Goal: Task Accomplishment & Management: Manage account settings

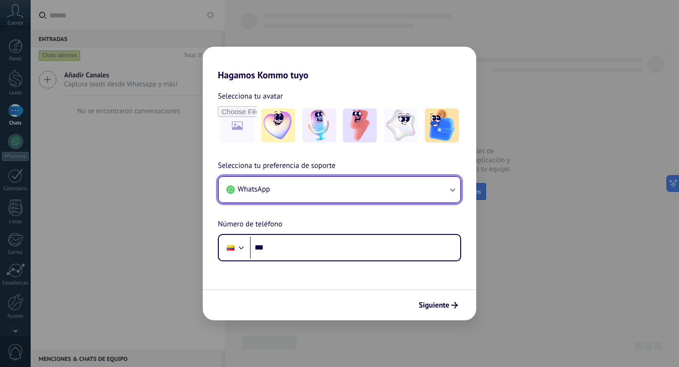
click at [393, 197] on button "WhatsApp" at bounding box center [339, 189] width 241 height 25
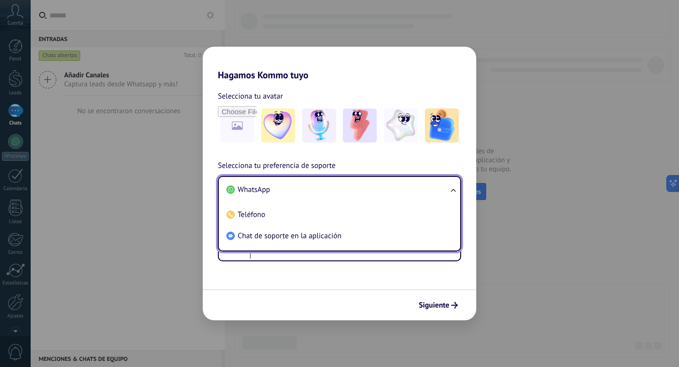
click at [393, 193] on li "WhatsApp" at bounding box center [338, 189] width 230 height 21
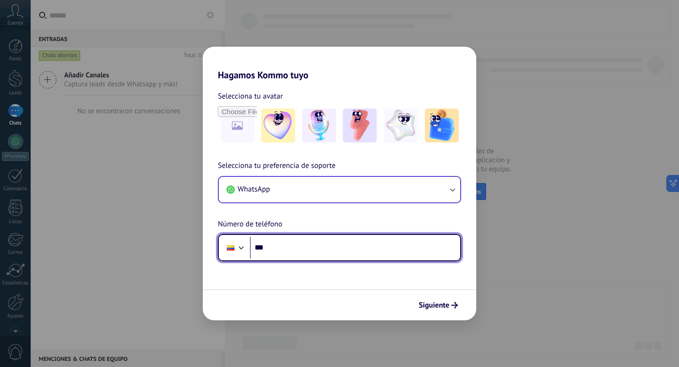
click at [327, 250] on input "***" at bounding box center [355, 248] width 210 height 22
type input "**********"
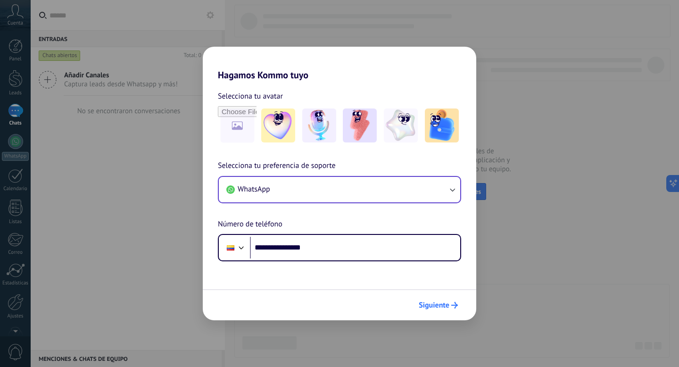
click at [420, 302] on span "Siguiente" at bounding box center [434, 305] width 31 height 7
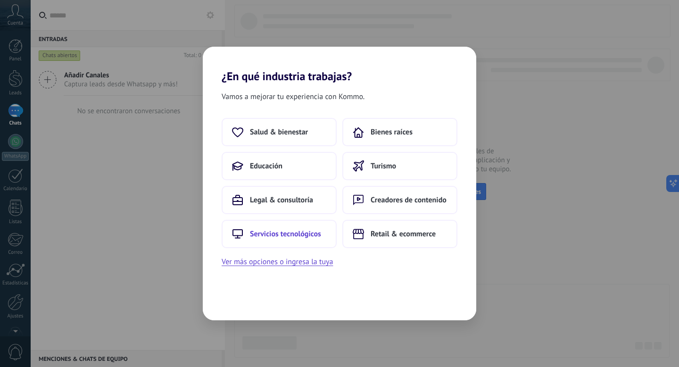
click at [312, 238] on span "Servicios tecnológicos" at bounding box center [285, 233] width 71 height 9
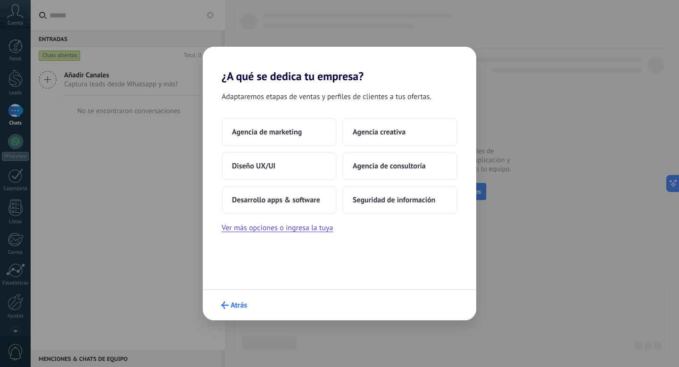
click at [233, 305] on span "Atrás" at bounding box center [239, 305] width 17 height 7
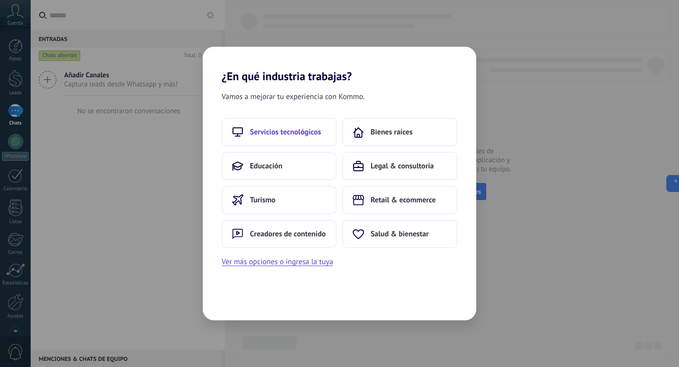
click at [284, 138] on button "Servicios tecnológicos" at bounding box center [279, 132] width 115 height 28
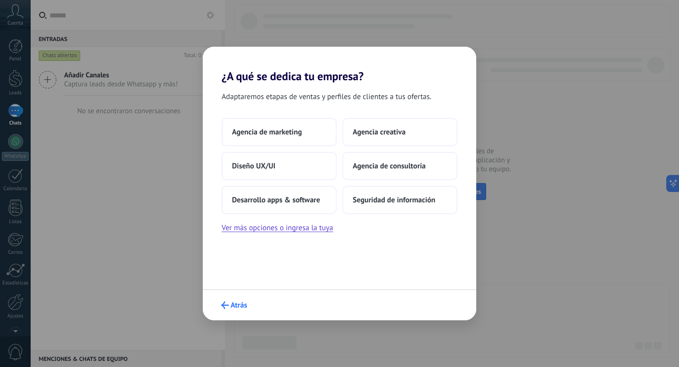
click at [238, 302] on span "Atrás" at bounding box center [239, 305] width 17 height 7
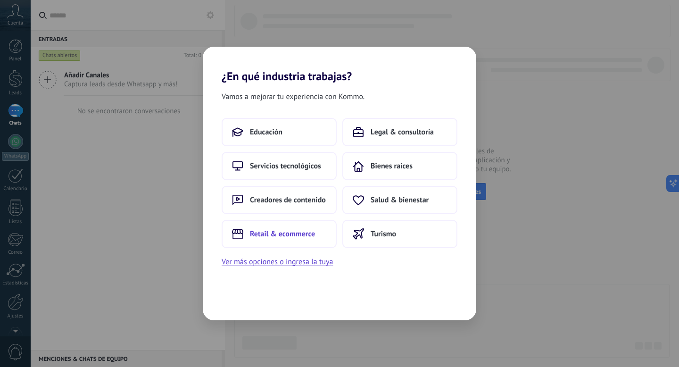
click at [285, 232] on span "Retail & ecommerce" at bounding box center [282, 233] width 65 height 9
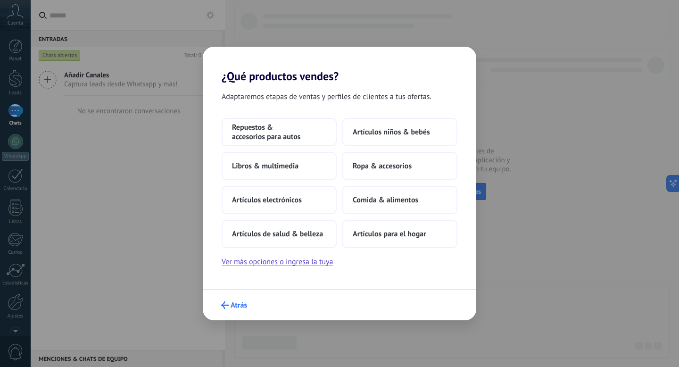
click at [227, 312] on button "Atrás" at bounding box center [234, 305] width 34 height 16
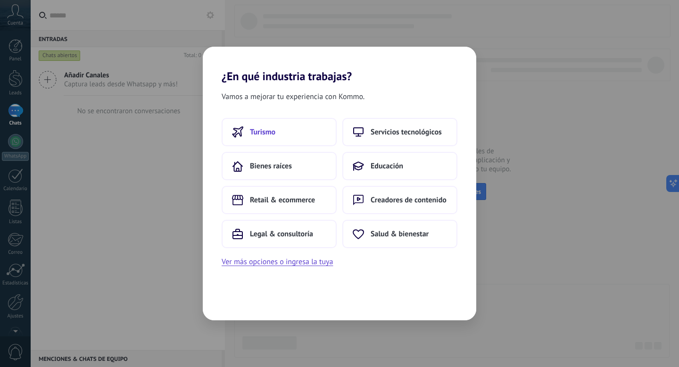
click at [285, 134] on button "Turismo" at bounding box center [279, 132] width 115 height 28
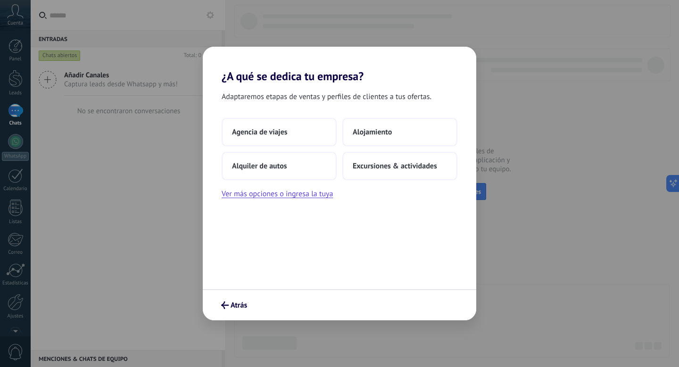
click at [238, 296] on div "Atrás" at bounding box center [340, 304] width 274 height 31
click at [239, 298] on button "Atrás" at bounding box center [234, 305] width 34 height 16
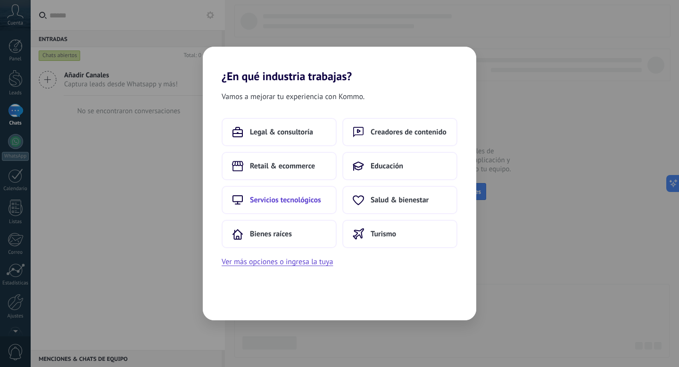
click at [294, 200] on span "Servicios tecnológicos" at bounding box center [285, 199] width 71 height 9
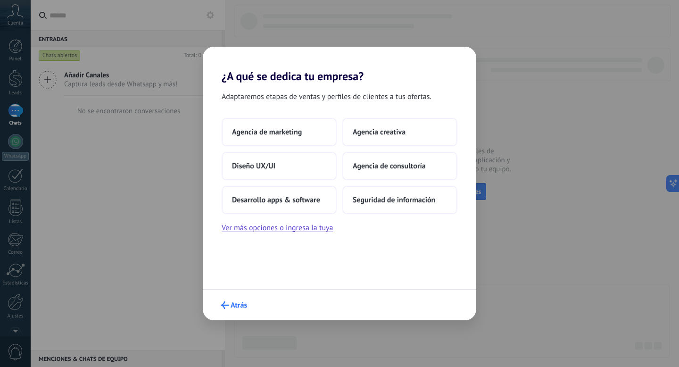
click at [233, 305] on span "Atrás" at bounding box center [239, 305] width 17 height 7
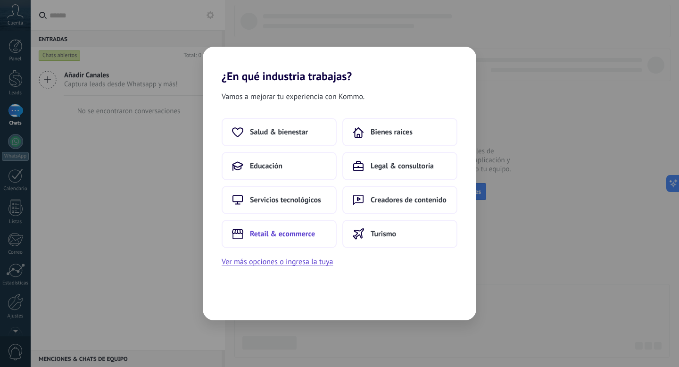
click at [298, 233] on span "Retail & ecommerce" at bounding box center [282, 233] width 65 height 9
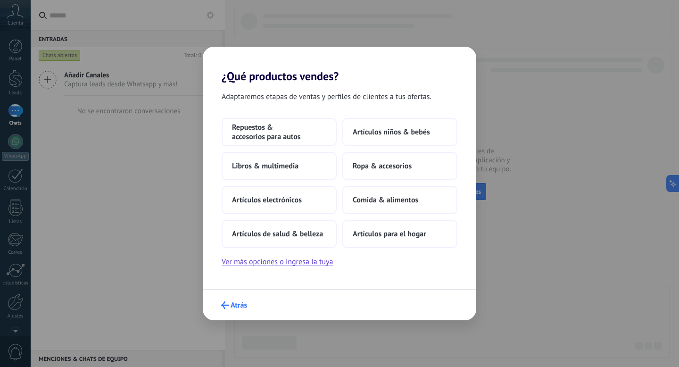
click at [231, 306] on span "Atrás" at bounding box center [239, 305] width 17 height 7
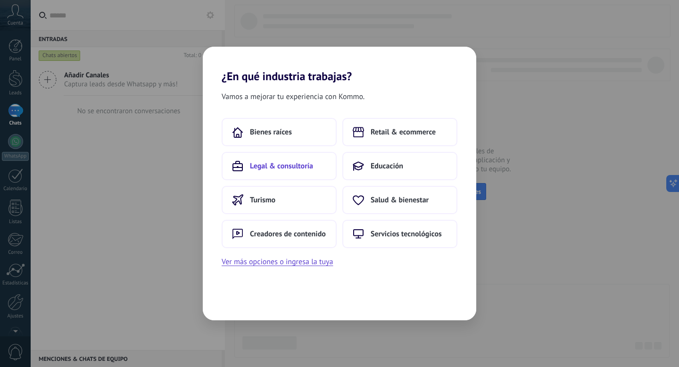
click at [291, 164] on span "Legal & consultoría" at bounding box center [281, 165] width 63 height 9
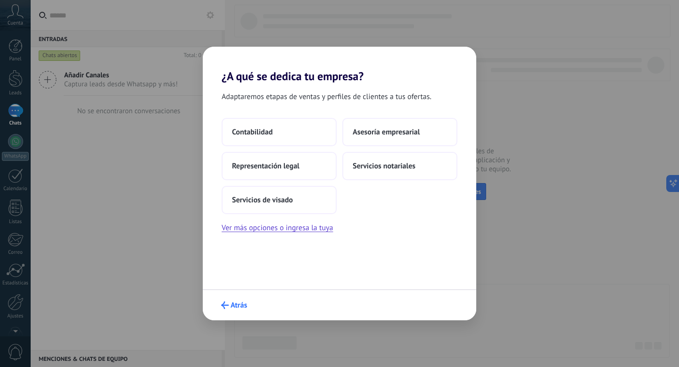
click at [233, 308] on span "Atrás" at bounding box center [239, 305] width 17 height 7
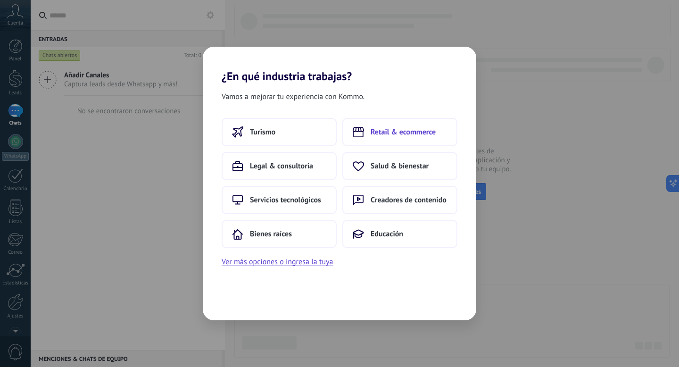
click at [403, 126] on button "Retail & ecommerce" at bounding box center [399, 132] width 115 height 28
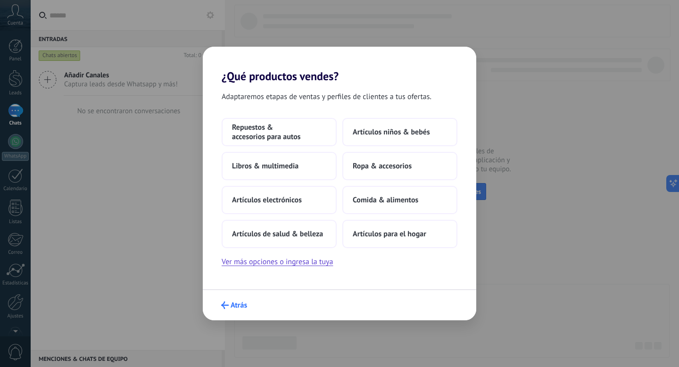
click at [239, 303] on span "Atrás" at bounding box center [239, 305] width 17 height 7
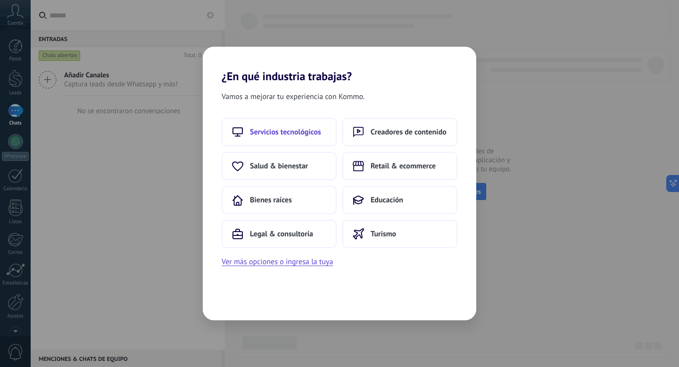
click at [281, 133] on span "Servicios tecnológicos" at bounding box center [285, 131] width 71 height 9
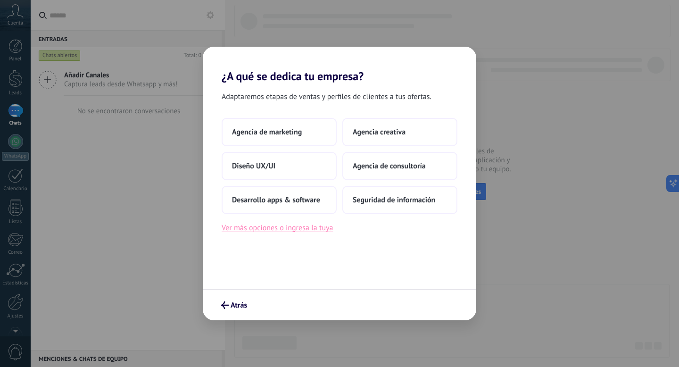
click at [275, 227] on button "Ver más opciones o ingresa la tuya" at bounding box center [277, 228] width 111 height 12
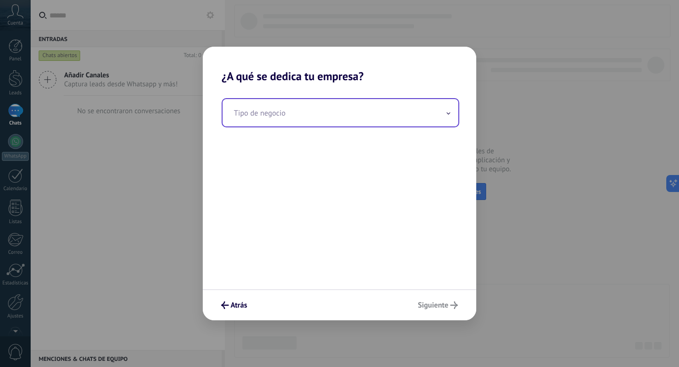
click at [301, 117] on input "text" at bounding box center [341, 112] width 236 height 27
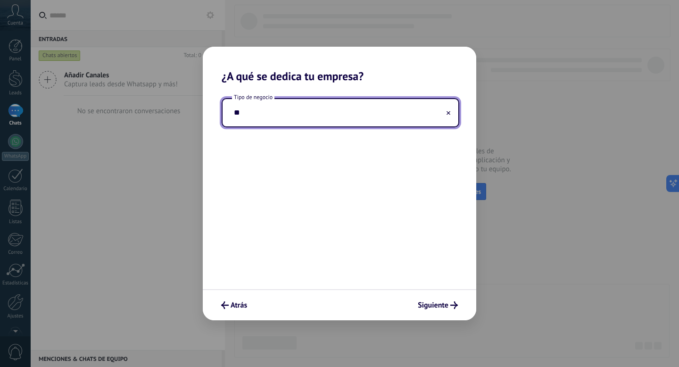
type input "*"
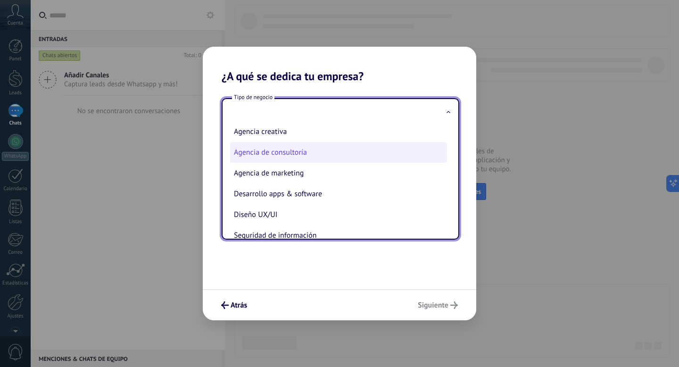
scroll to position [25, 0]
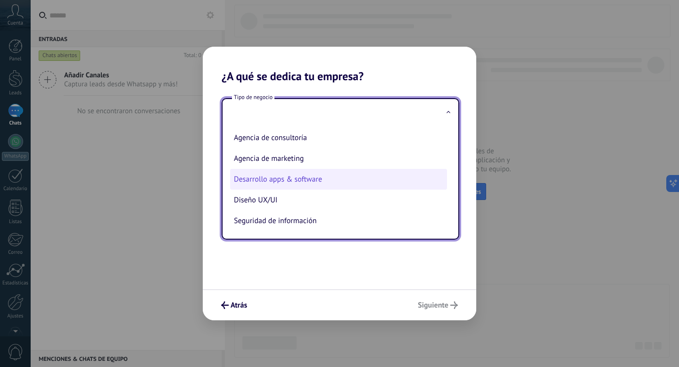
click at [308, 180] on li "Desarrollo apps & software" at bounding box center [338, 179] width 217 height 21
type input "**********"
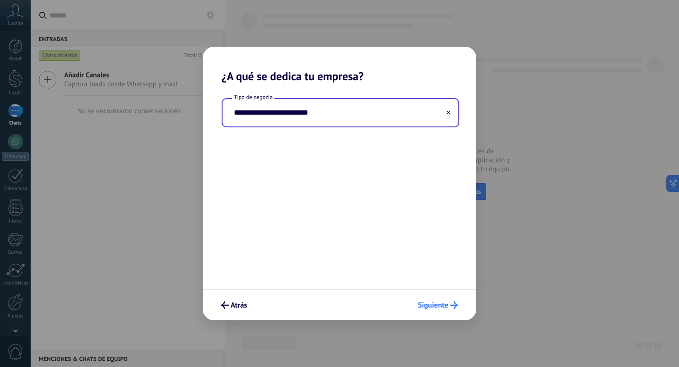
click at [454, 307] on icon "submit" at bounding box center [454, 305] width 8 height 8
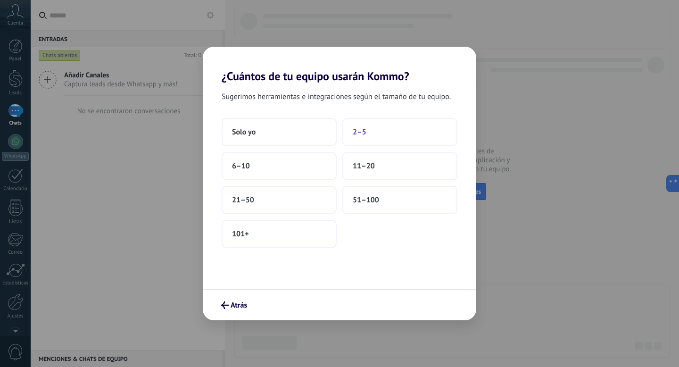
click at [345, 138] on button "2–5" at bounding box center [399, 132] width 115 height 28
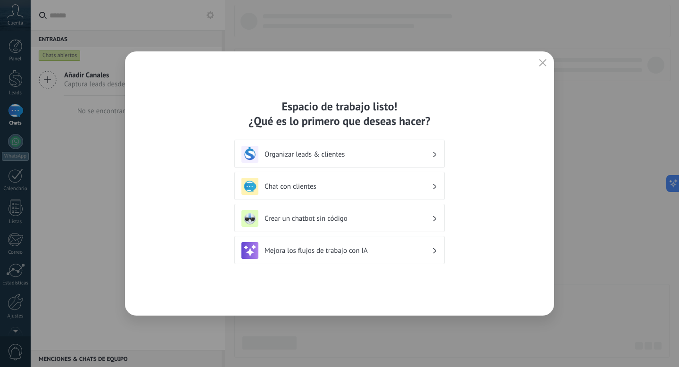
click at [382, 158] on h3 "Organizar leads & clientes" at bounding box center [348, 154] width 167 height 9
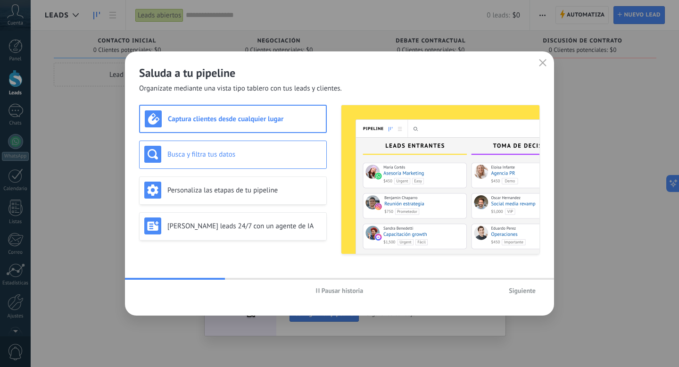
click at [256, 168] on div "Busca y filtra tus datos" at bounding box center [233, 155] width 188 height 28
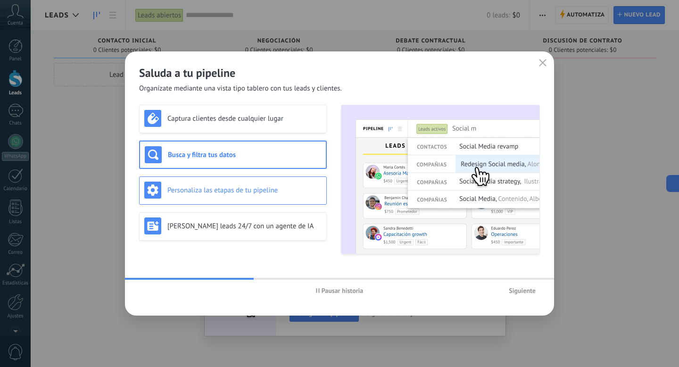
click at [255, 183] on div "Personaliza las etapas de tu pipeline" at bounding box center [232, 190] width 177 height 17
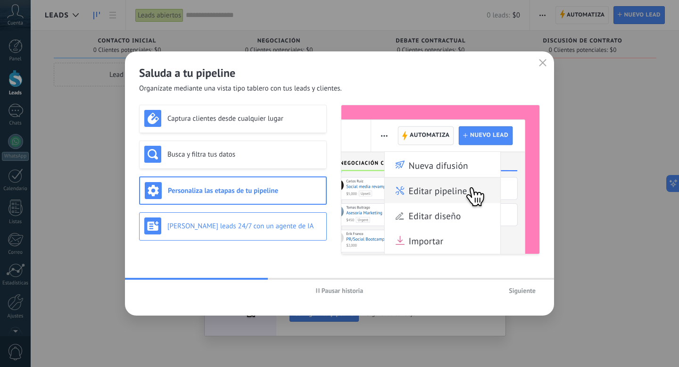
click at [257, 214] on div "[PERSON_NAME] leads 24/7 con un agente de IA" at bounding box center [233, 226] width 188 height 28
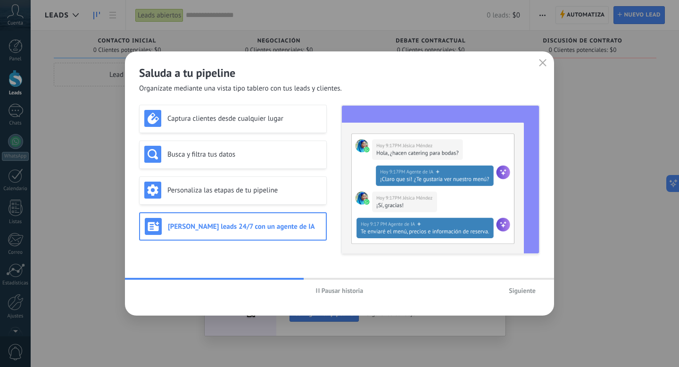
click at [516, 291] on span "Siguiente" at bounding box center [522, 290] width 27 height 7
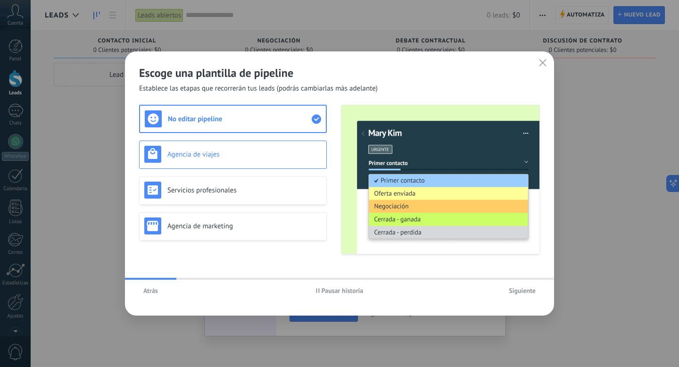
click at [226, 154] on h3 "Agencia de viajes" at bounding box center [244, 154] width 154 height 9
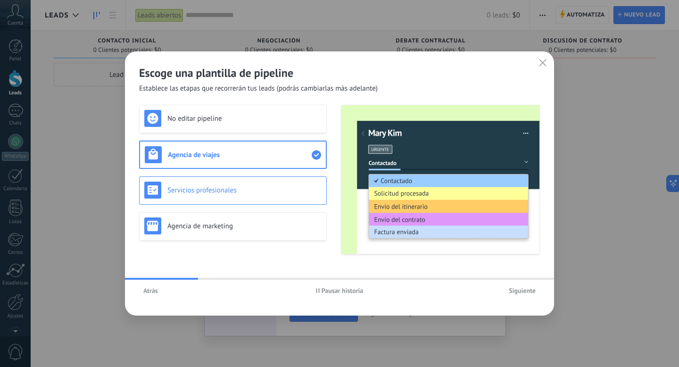
click at [233, 189] on h3 "Servicios profesionales" at bounding box center [244, 190] width 154 height 9
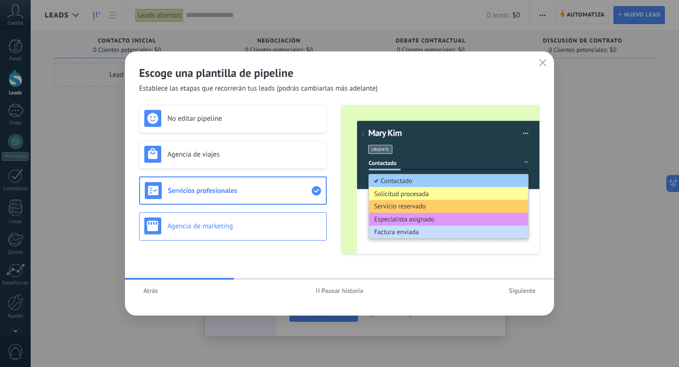
click at [233, 224] on h3 "Agencia de marketing" at bounding box center [244, 226] width 154 height 9
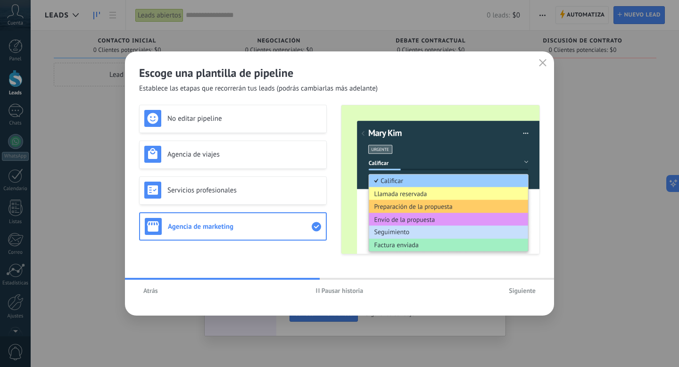
click at [527, 291] on span "Siguiente" at bounding box center [522, 290] width 27 height 7
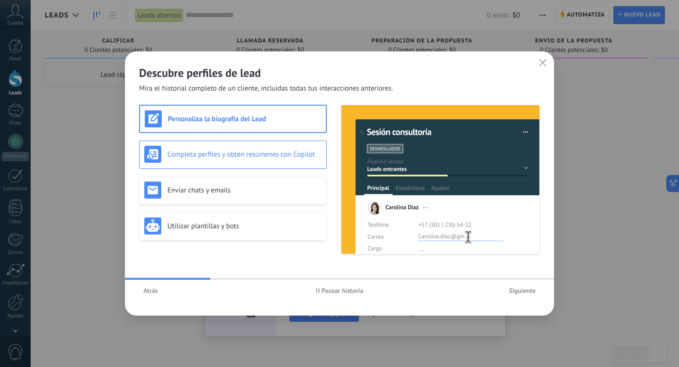
click at [255, 157] on h3 "Completa perfiles y obtén resúmenes con Copilot" at bounding box center [244, 154] width 154 height 9
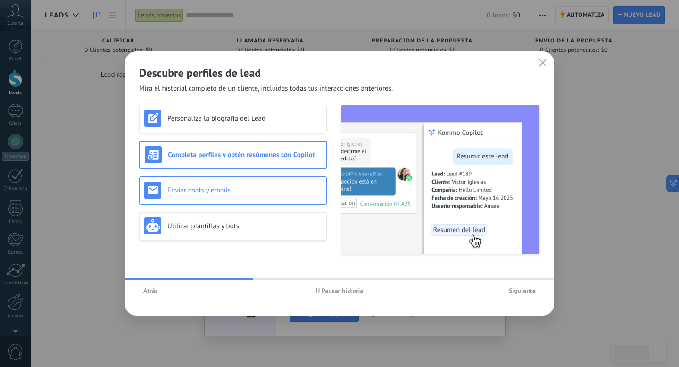
click at [275, 192] on h3 "Enviar chats y emails" at bounding box center [244, 190] width 154 height 9
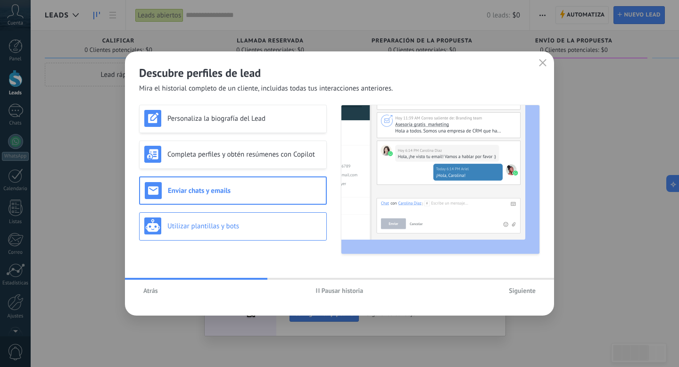
click at [291, 234] on div "Utilizar plantillas y bots" at bounding box center [233, 226] width 188 height 28
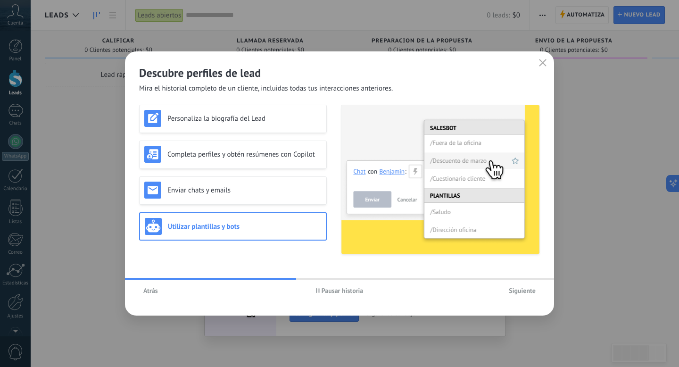
click at [526, 301] on div "Descubre perfiles de lead Mira el historial completo de un cliente, incluidas t…" at bounding box center [339, 183] width 429 height 264
click at [528, 290] on span "Siguiente" at bounding box center [522, 290] width 27 height 7
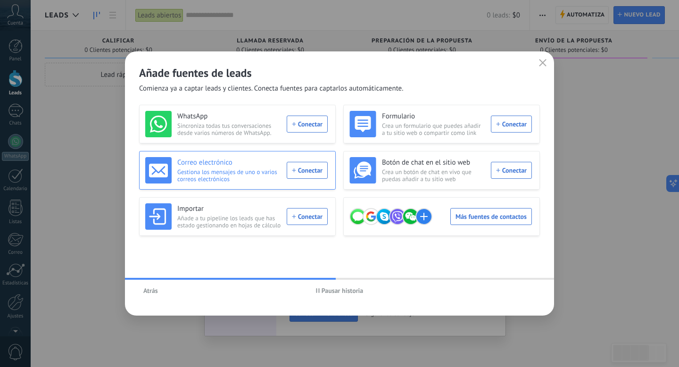
click at [315, 169] on div "Correo electrónico Gestiona los mensajes de uno o varios correos electrónicos C…" at bounding box center [236, 170] width 183 height 26
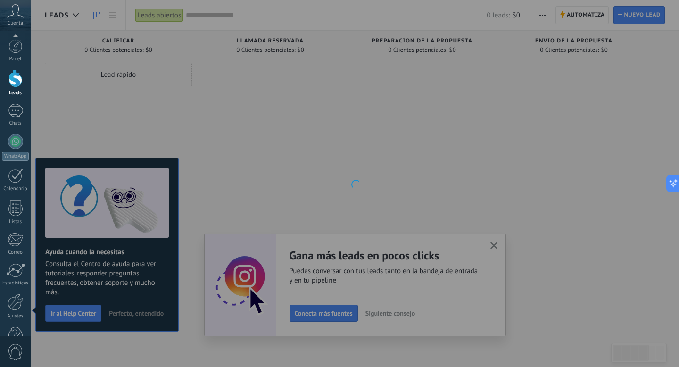
scroll to position [25, 0]
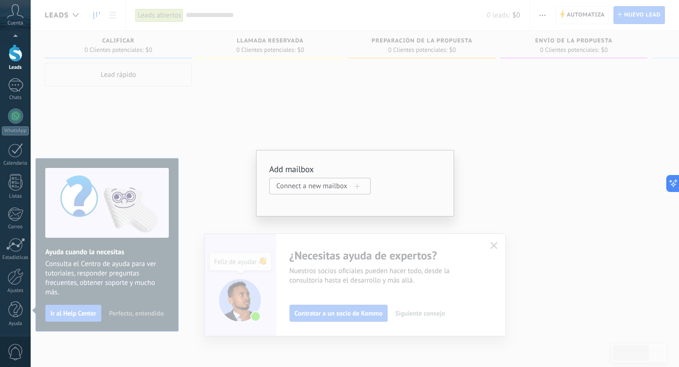
click at [345, 184] on span "Connect a new mailbox" at bounding box center [315, 186] width 78 height 9
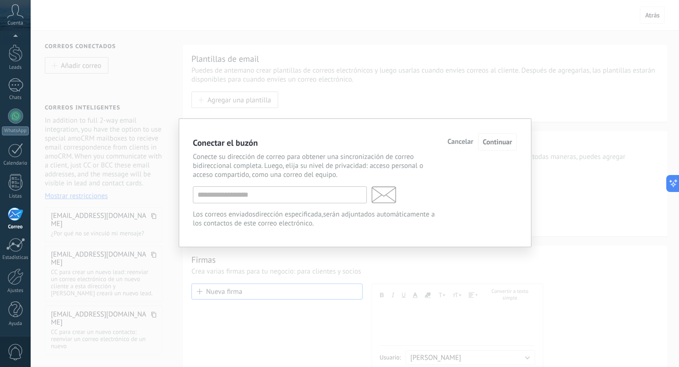
click at [460, 143] on span "Cancelar" at bounding box center [461, 142] width 26 height 7
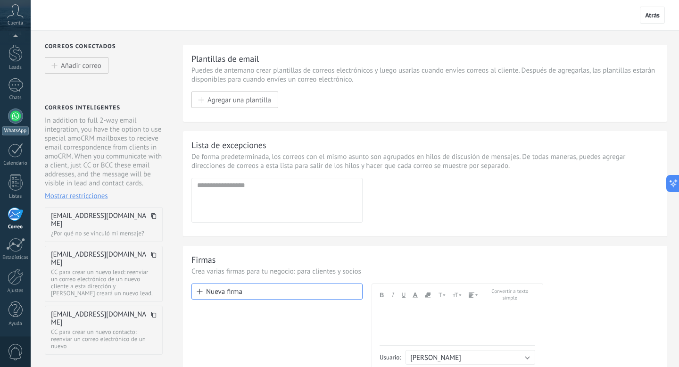
click at [16, 125] on link "WhatsApp" at bounding box center [15, 121] width 31 height 27
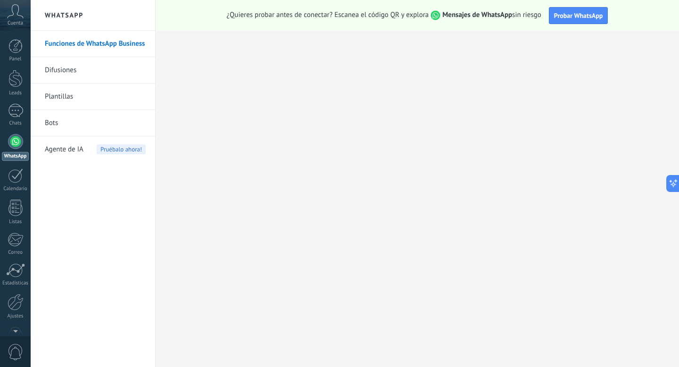
click at [74, 32] on link "Funciones de WhatsApp Business" at bounding box center [95, 44] width 101 height 26
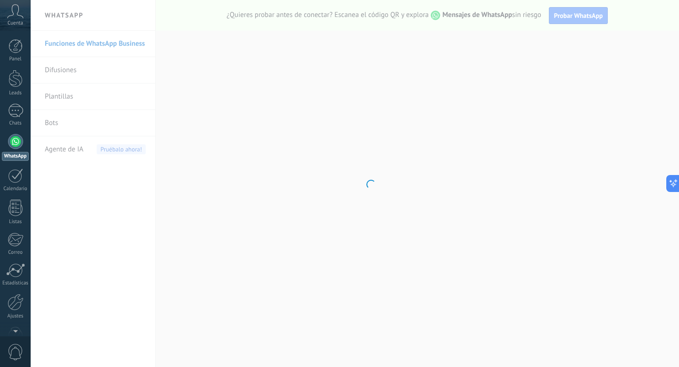
click at [90, 43] on body ".abccls-1,.abccls-2{fill-rule:evenodd}.abccls-2{fill:#fff} .abfcls-1{fill:none}…" at bounding box center [339, 183] width 679 height 367
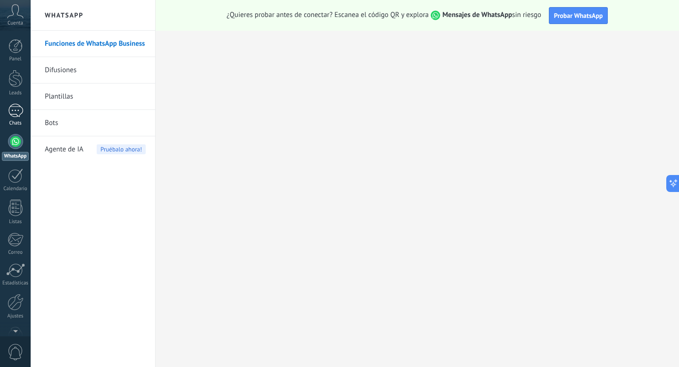
click at [15, 114] on div at bounding box center [15, 111] width 15 height 14
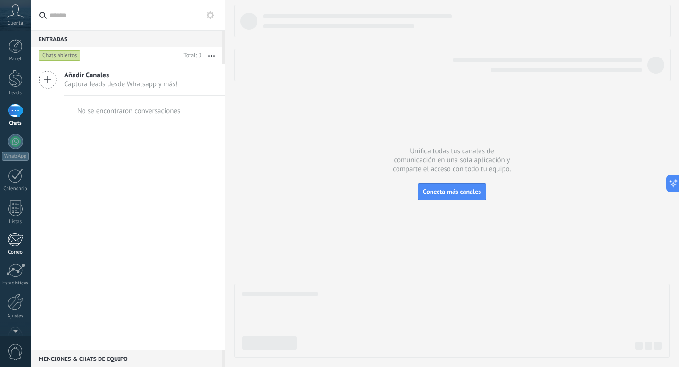
click at [17, 233] on div at bounding box center [16, 240] width 16 height 14
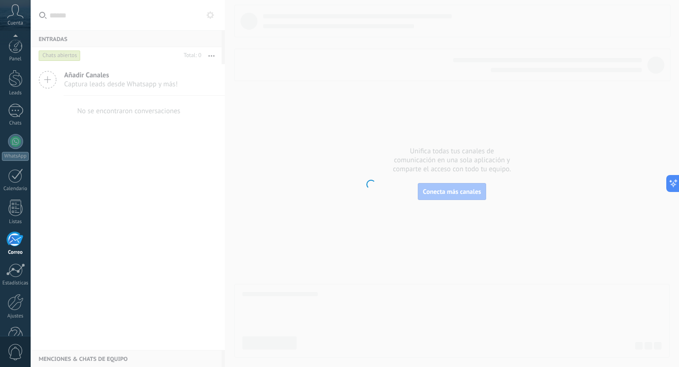
scroll to position [25, 0]
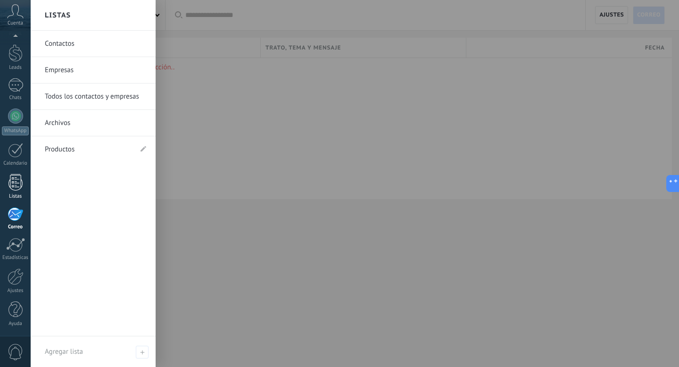
click at [16, 184] on div at bounding box center [15, 182] width 14 height 17
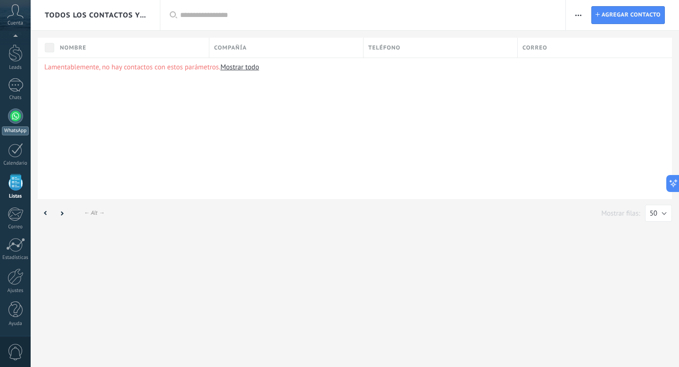
click at [17, 118] on div at bounding box center [15, 115] width 15 height 15
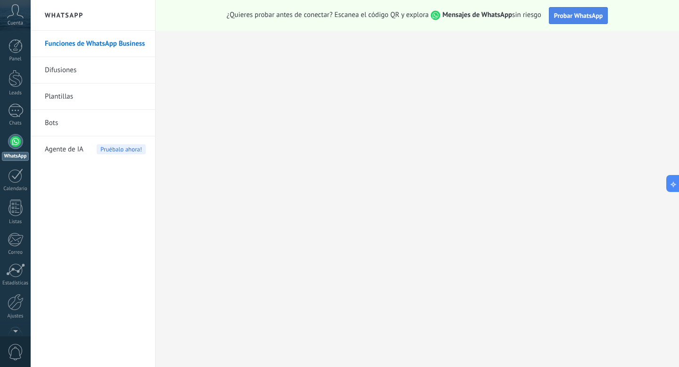
click at [566, 14] on span "Probar WhatsApp" at bounding box center [578, 15] width 49 height 8
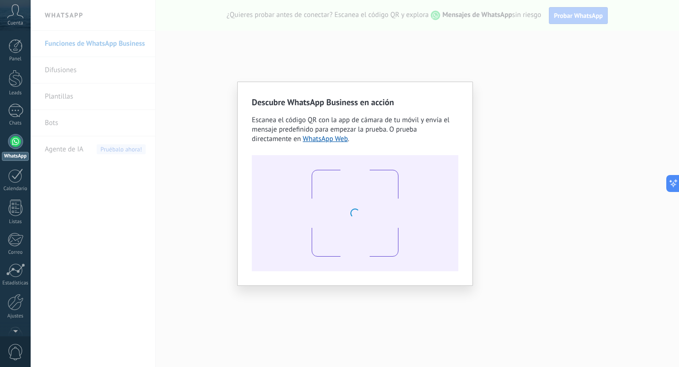
click at [486, 92] on div "Descubre WhatsApp Business en acción Escanea el código QR con la app de cámara …" at bounding box center [355, 183] width 649 height 367
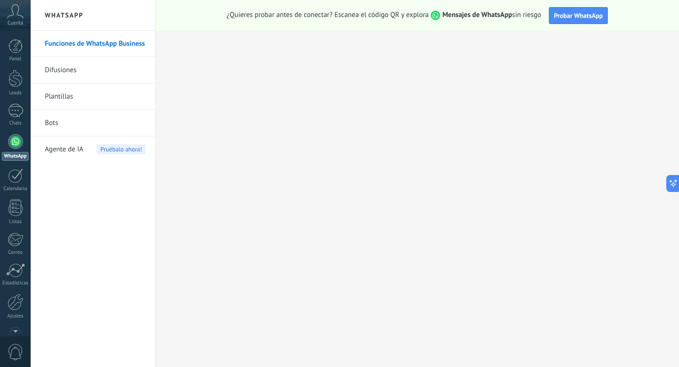
click at [79, 43] on link "Funciones de WhatsApp Business" at bounding box center [95, 44] width 101 height 26
click at [17, 302] on div at bounding box center [16, 302] width 16 height 17
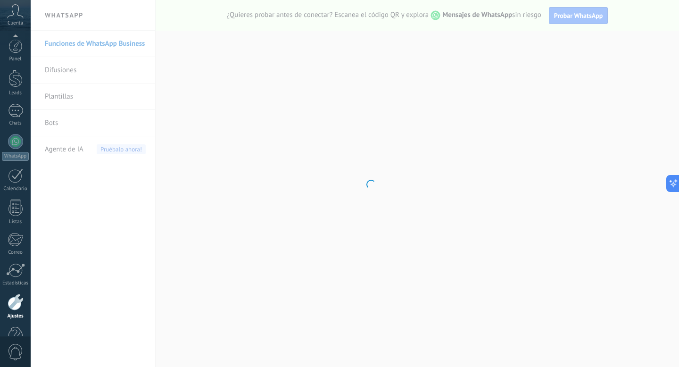
scroll to position [25, 0]
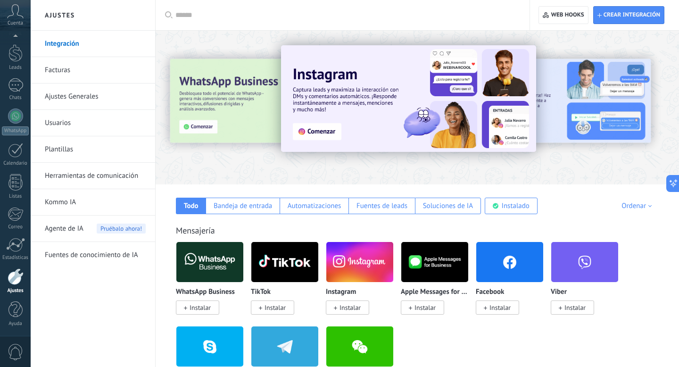
click at [80, 91] on link "Ajustes Generales" at bounding box center [95, 96] width 101 height 26
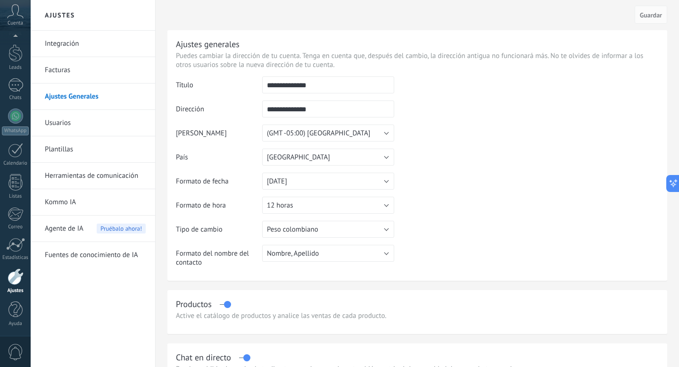
click at [75, 40] on link "Integración" at bounding box center [95, 44] width 101 height 26
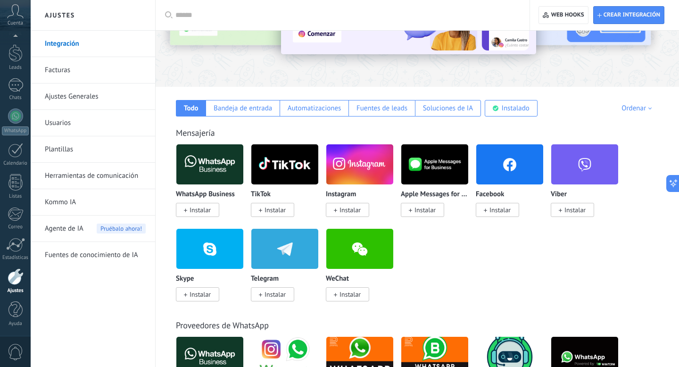
scroll to position [108, 0]
